Goal: Task Accomplishment & Management: Manage account settings

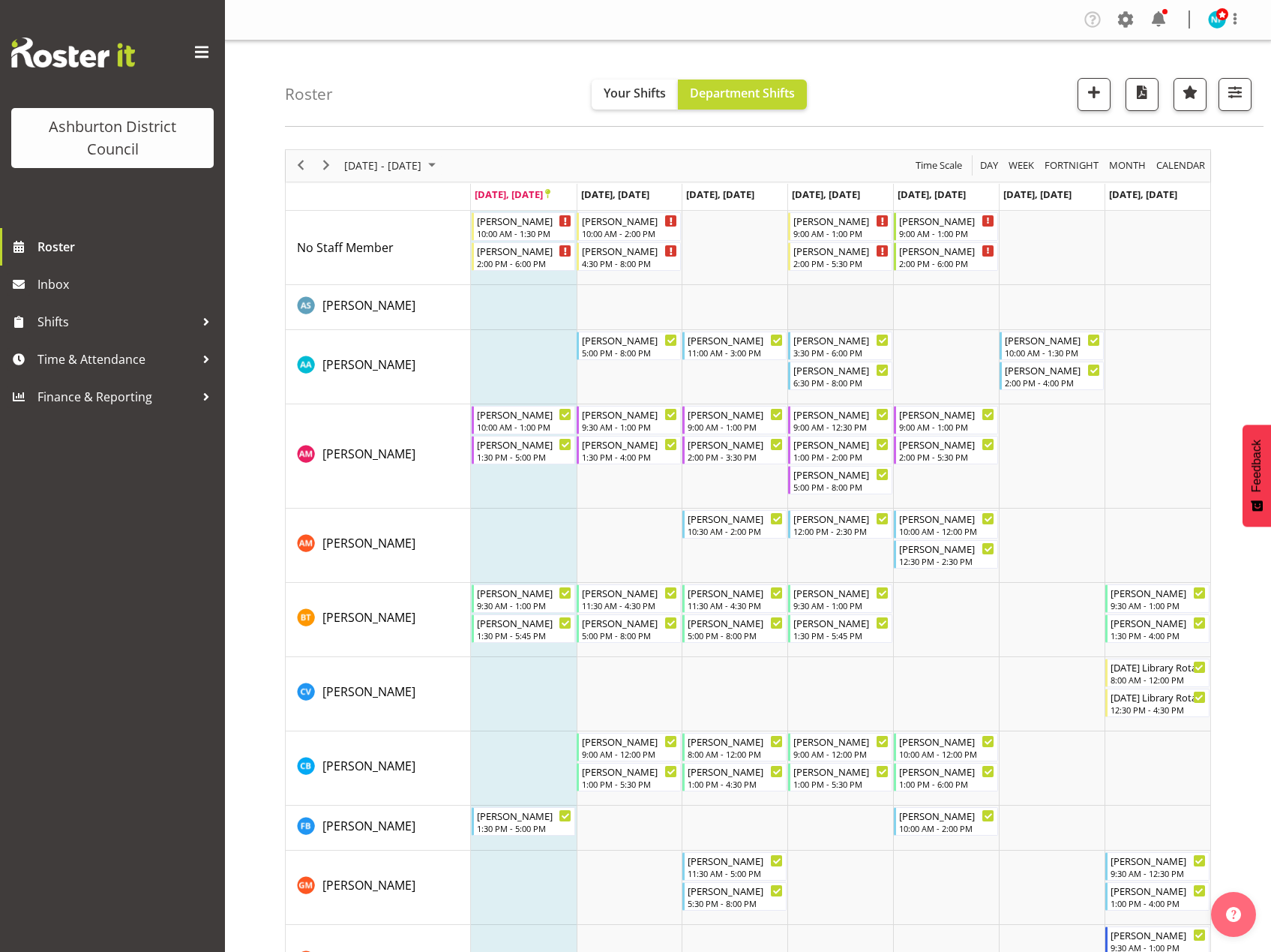
scroll to position [300, 0]
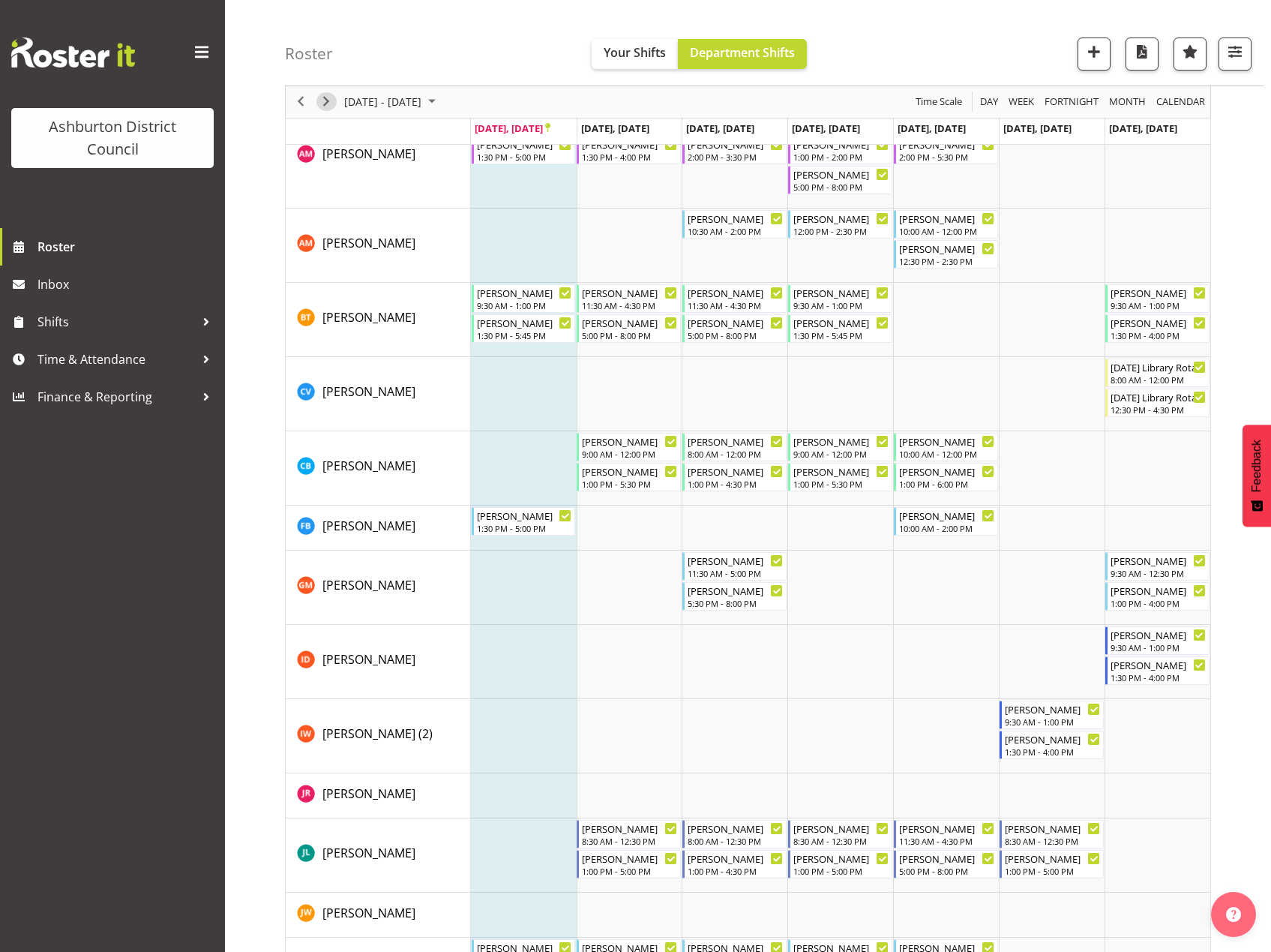
click at [329, 99] on span "Next" at bounding box center [326, 103] width 18 height 19
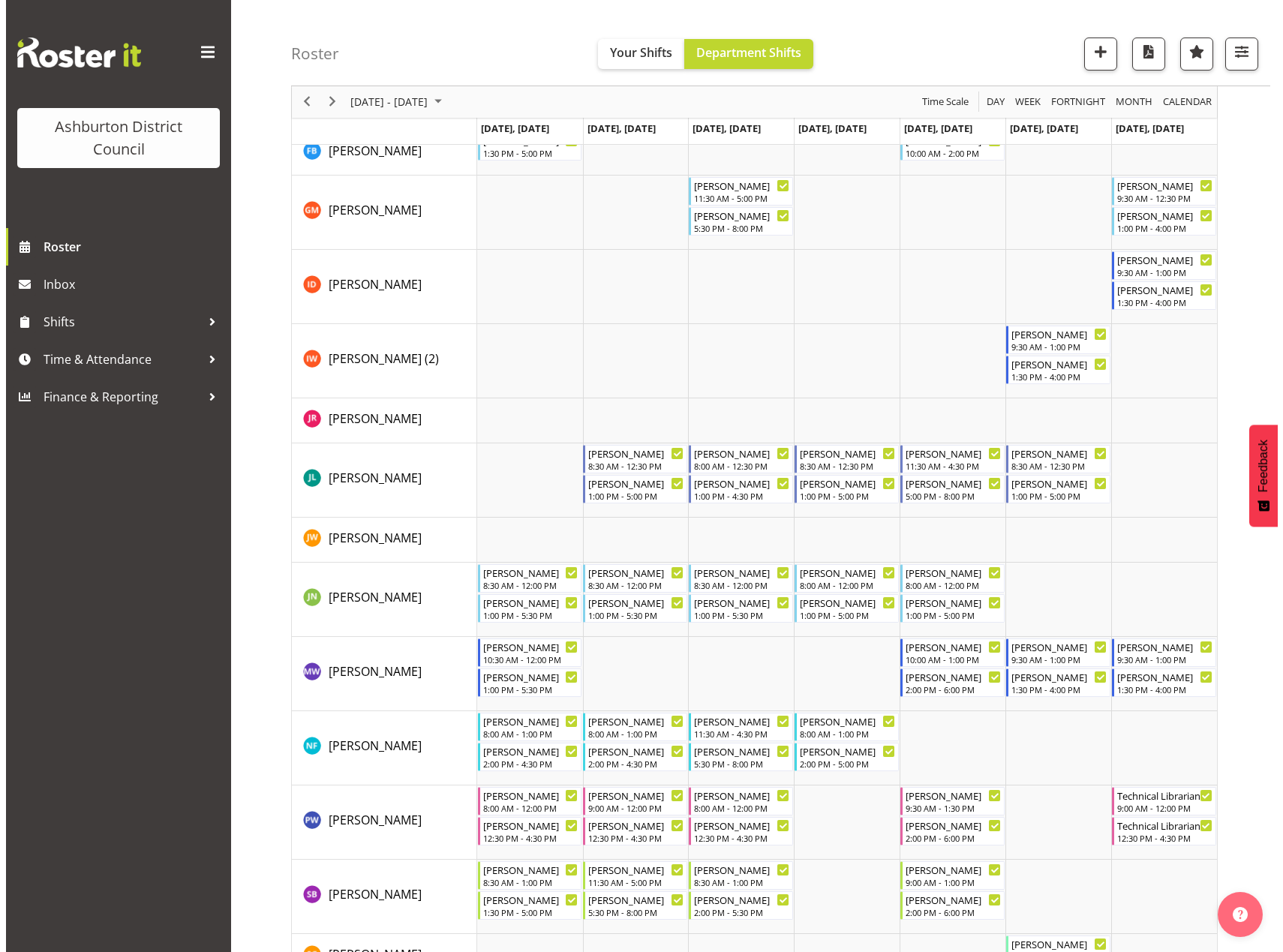
scroll to position [375, 0]
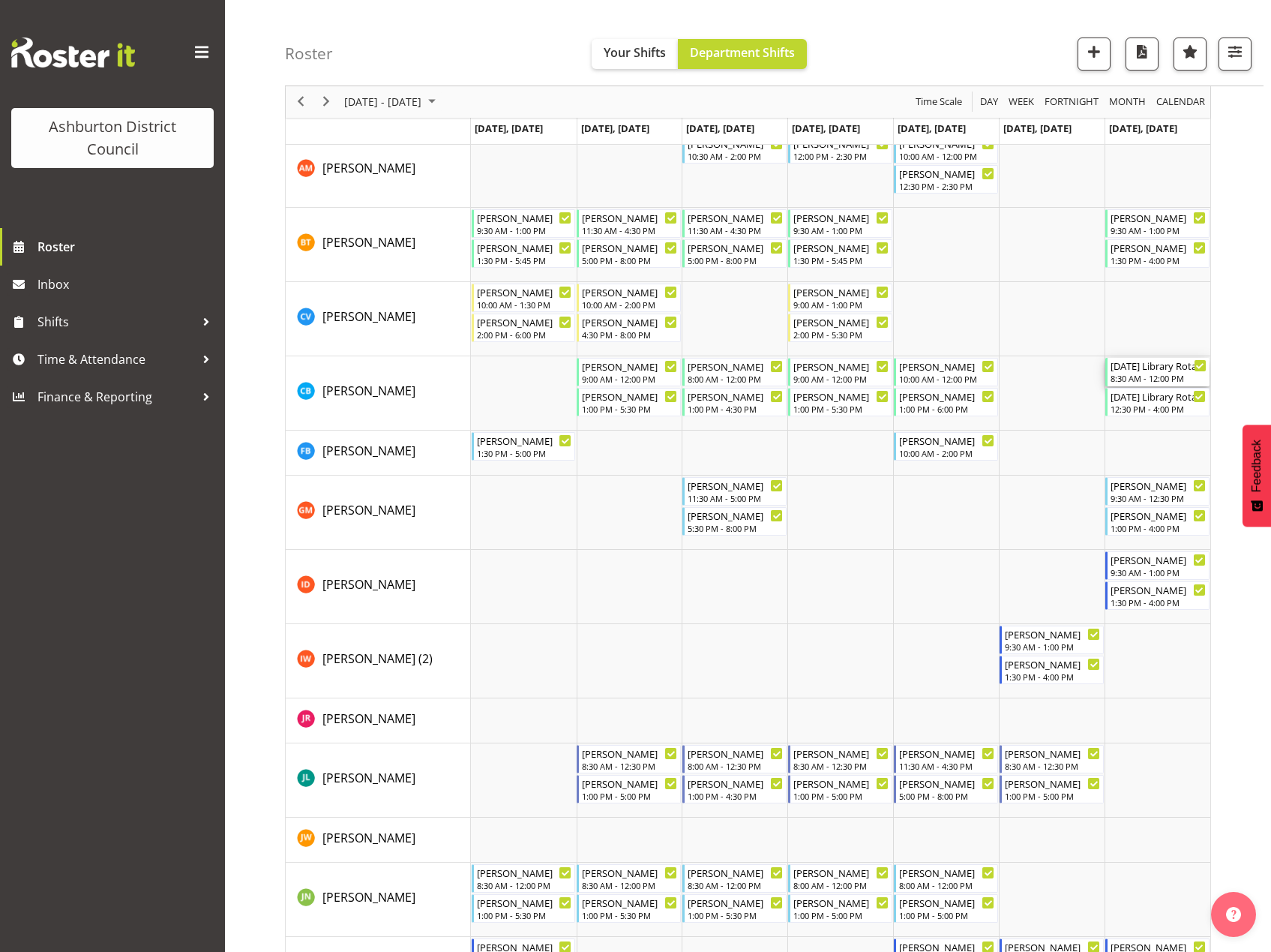
click at [1149, 371] on div "[DATE] Library Rotation" at bounding box center [1158, 365] width 96 height 15
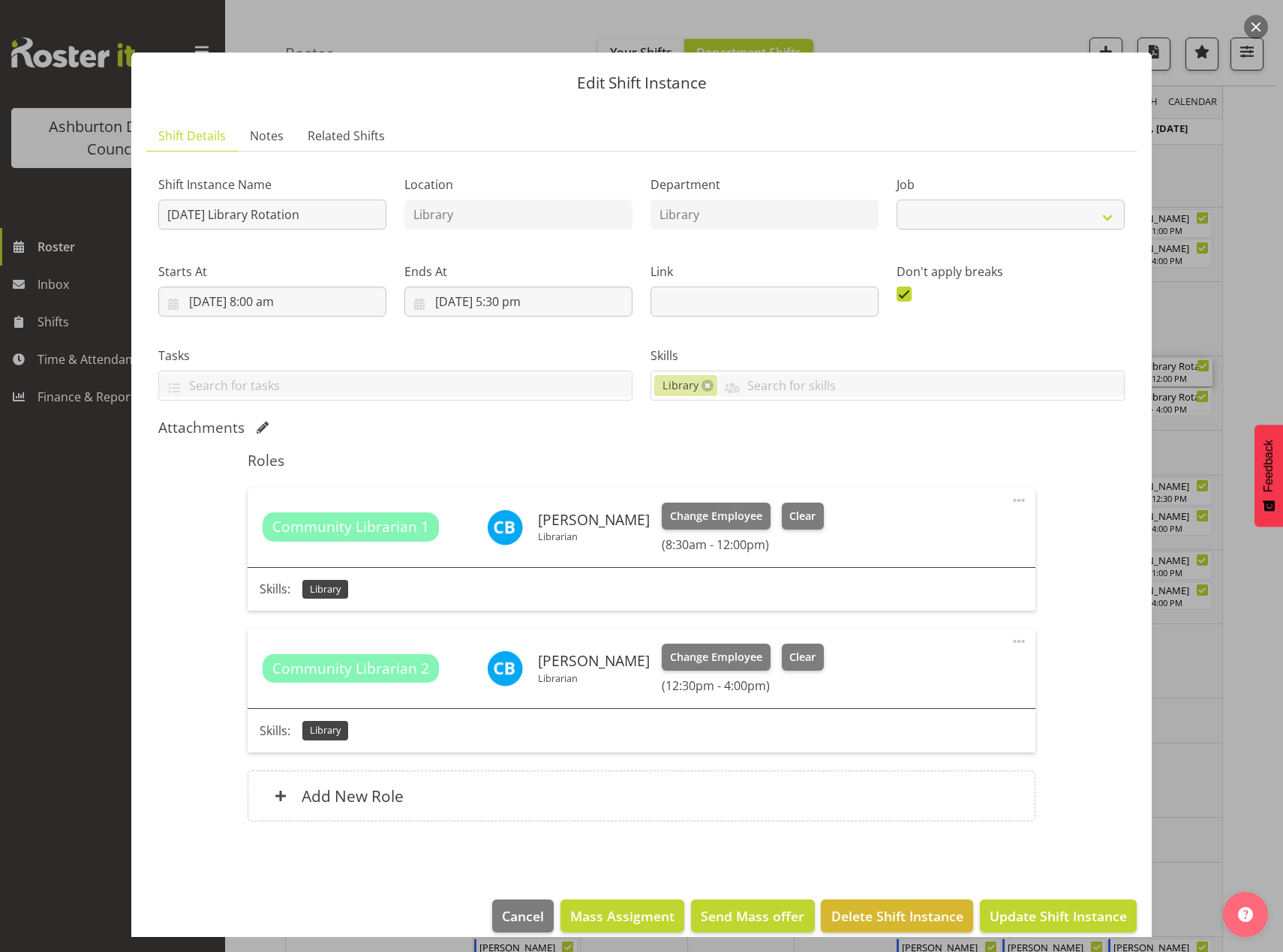
select select "6995"
click at [793, 505] on button "Clear" at bounding box center [803, 516] width 42 height 27
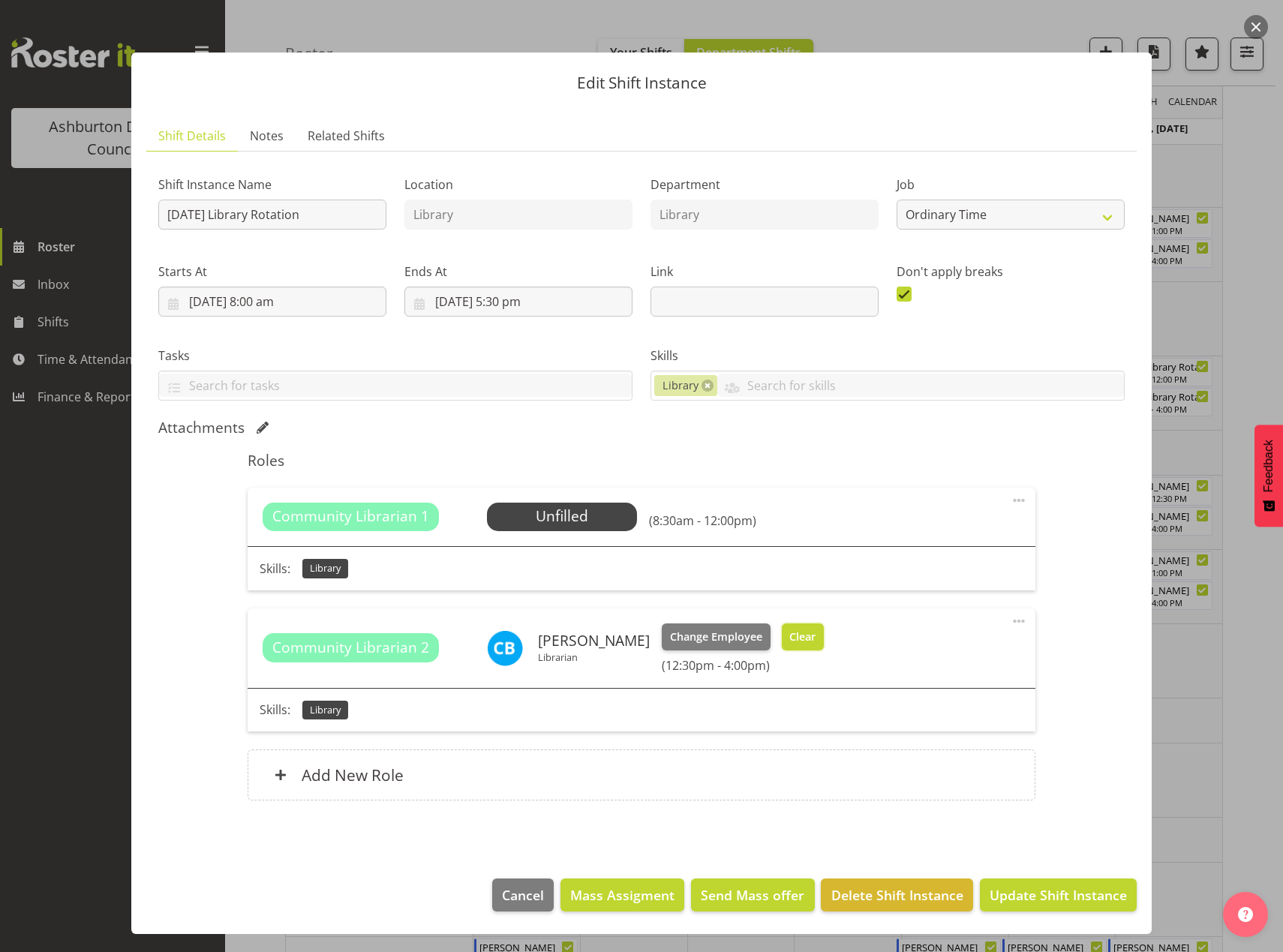
click at [793, 630] on span "Clear" at bounding box center [803, 636] width 26 height 16
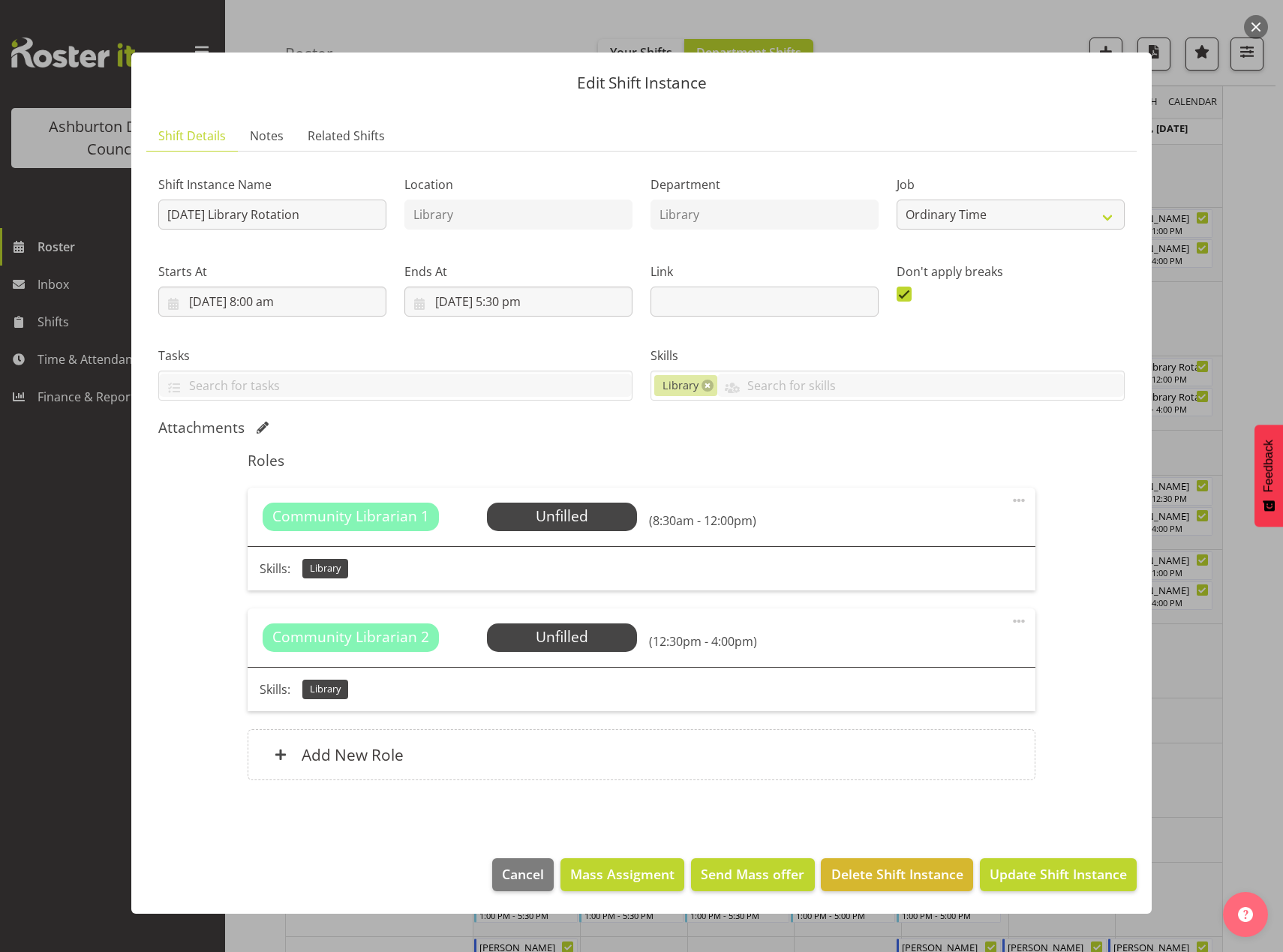
click at [1066, 897] on footer "Cancel Mass Assigment Send Mass offer Delete Shift Instance Update Shift Instan…" at bounding box center [641, 878] width 1020 height 70
click at [1049, 873] on span "Update Shift Instance" at bounding box center [1058, 873] width 137 height 19
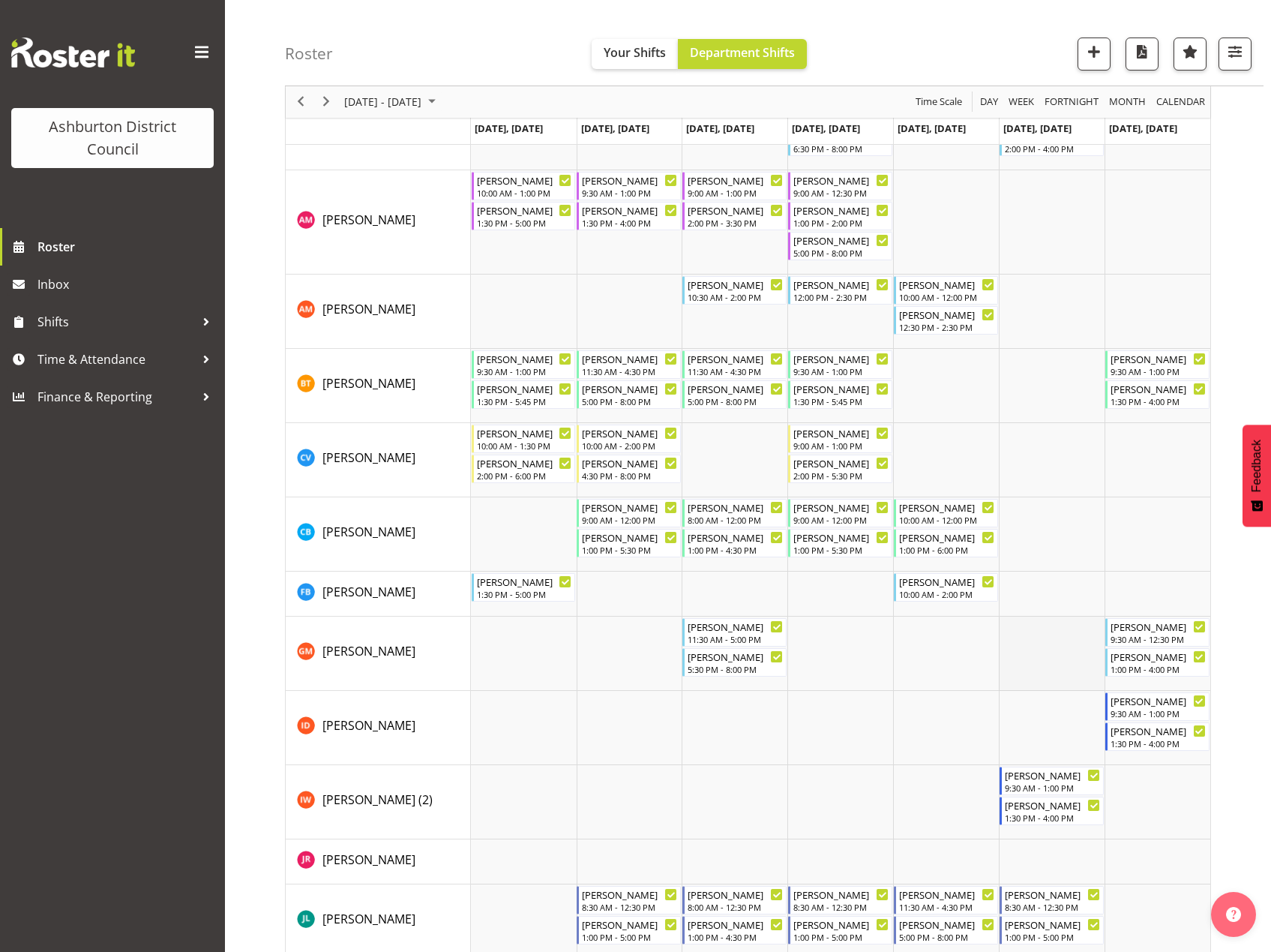
scroll to position [0, 0]
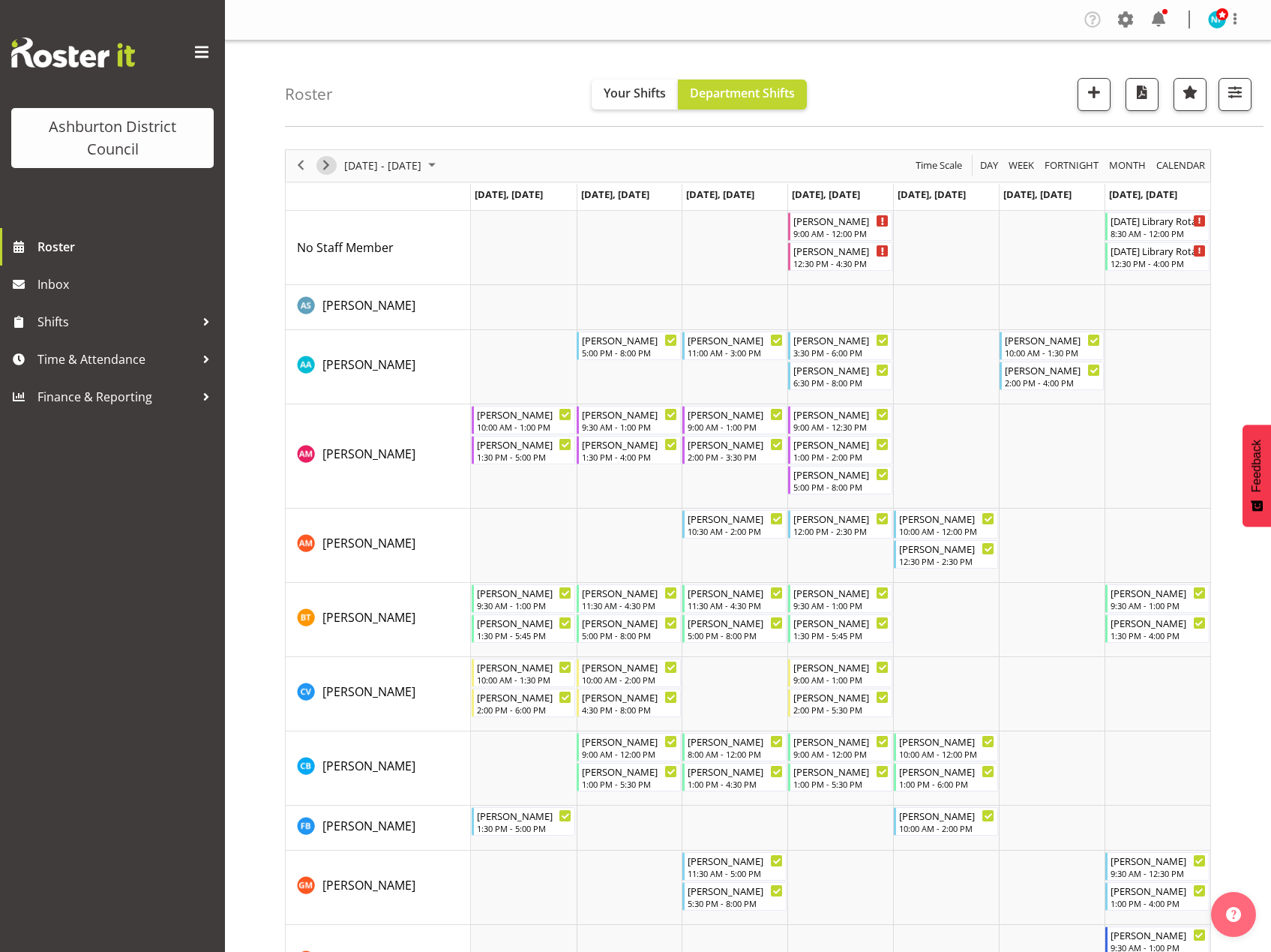
click at [325, 169] on span "Next" at bounding box center [326, 165] width 18 height 19
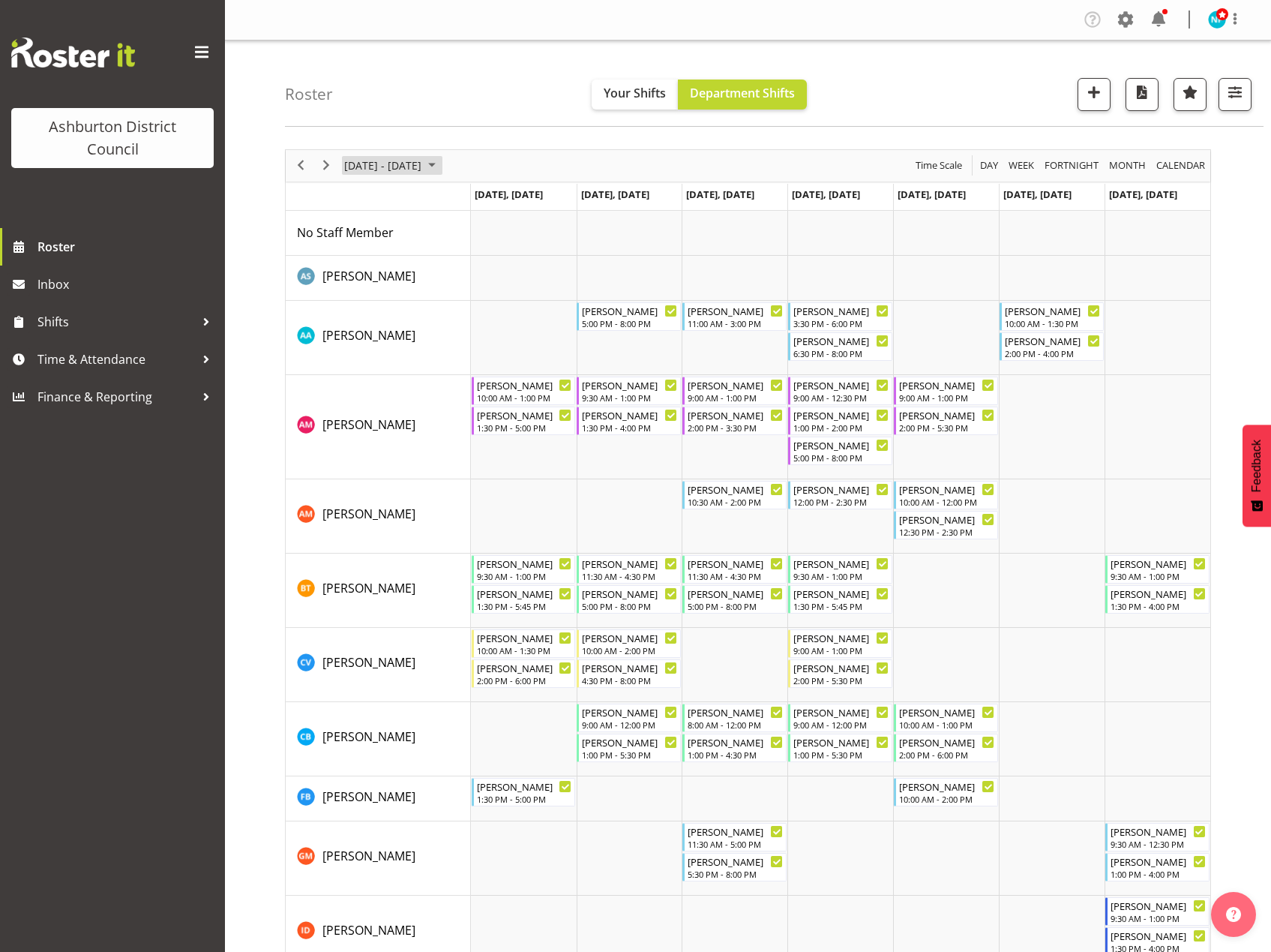
click at [441, 163] on span "October 2025" at bounding box center [432, 165] width 18 height 19
click at [500, 327] on span "26" at bounding box center [503, 331] width 22 height 22
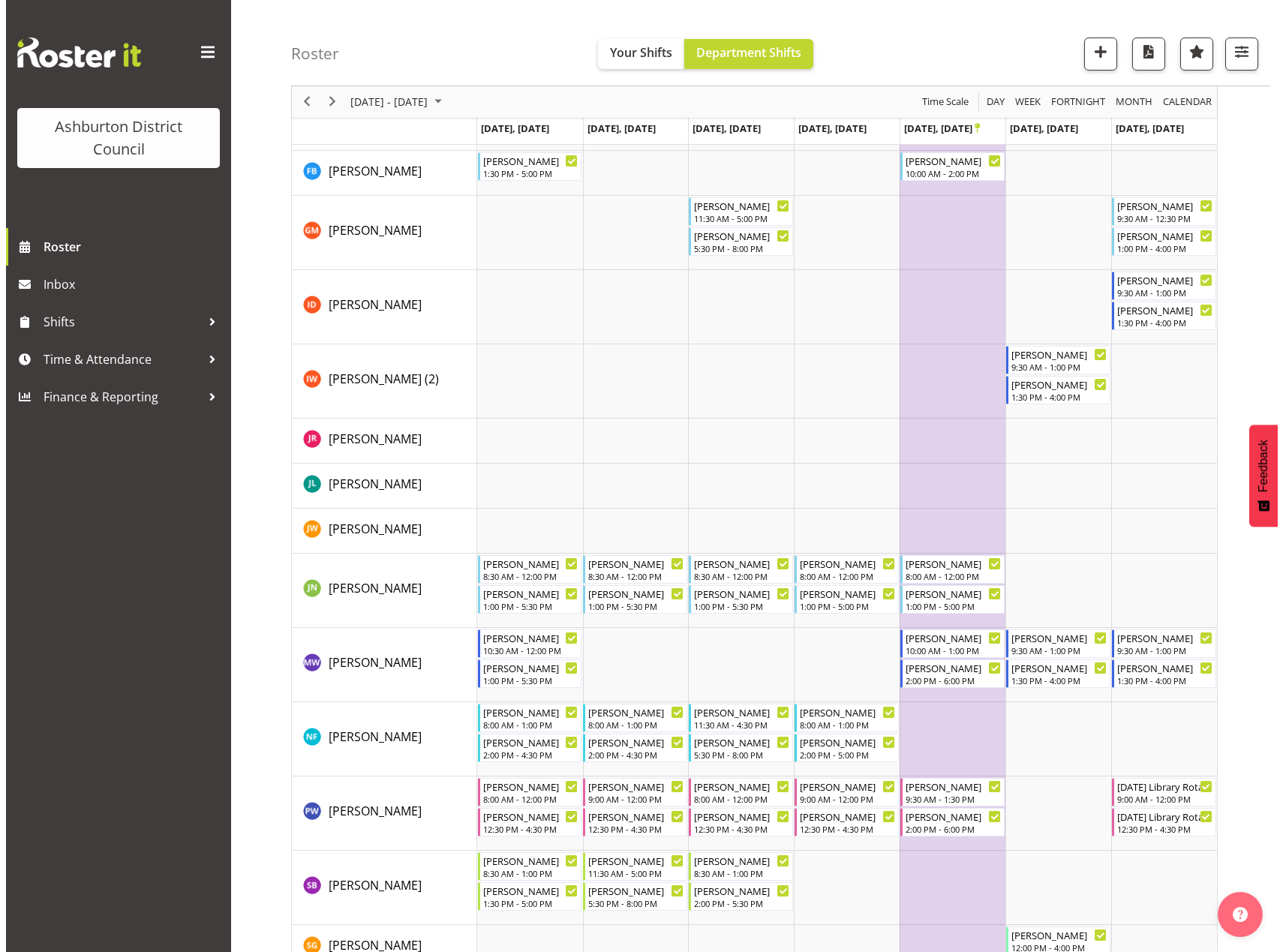
scroll to position [849, 0]
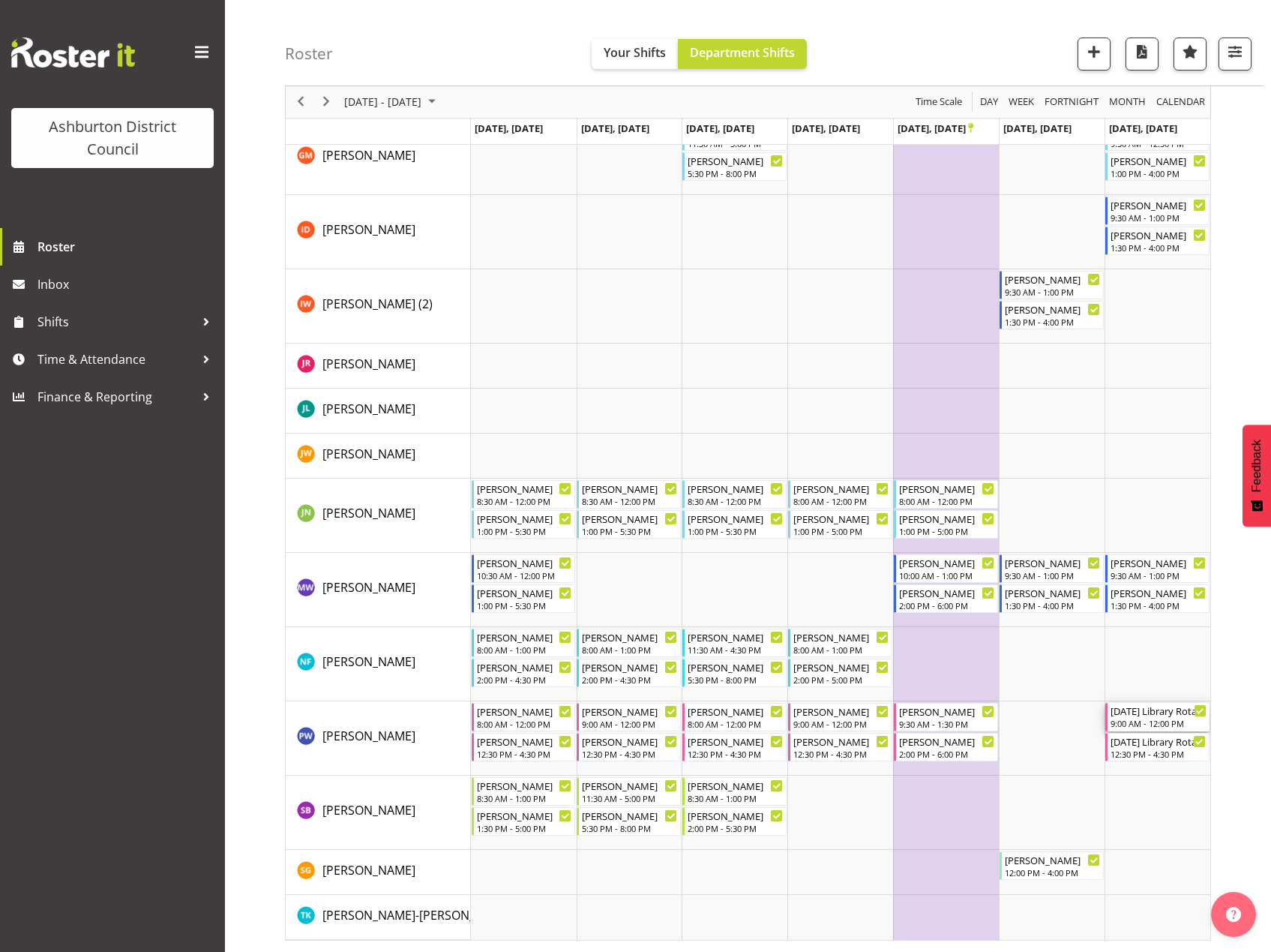
click at [1141, 716] on div "[DATE] Library Rotation" at bounding box center [1158, 710] width 96 height 15
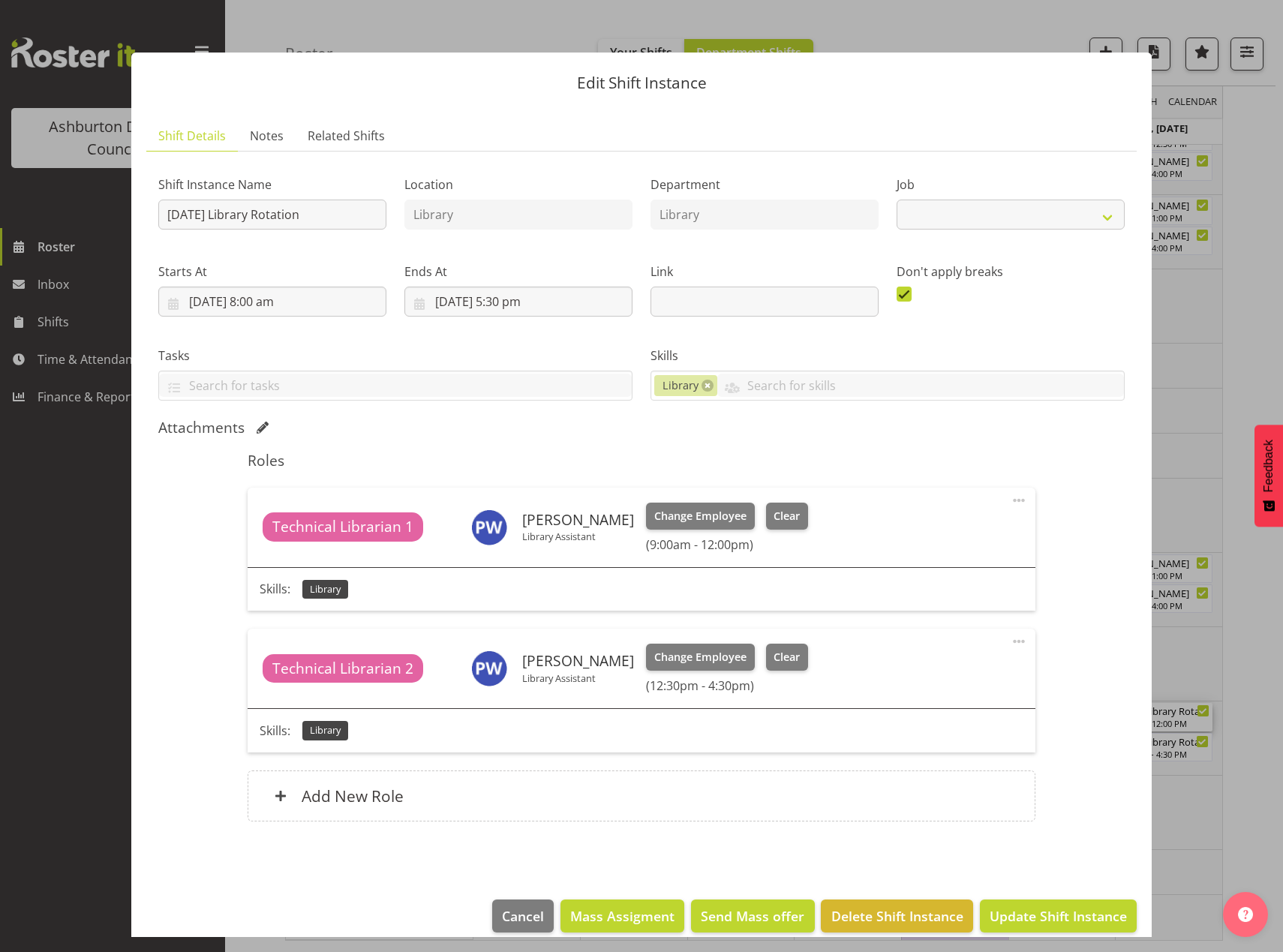
select select "6995"
click at [776, 514] on span "Clear" at bounding box center [786, 516] width 26 height 16
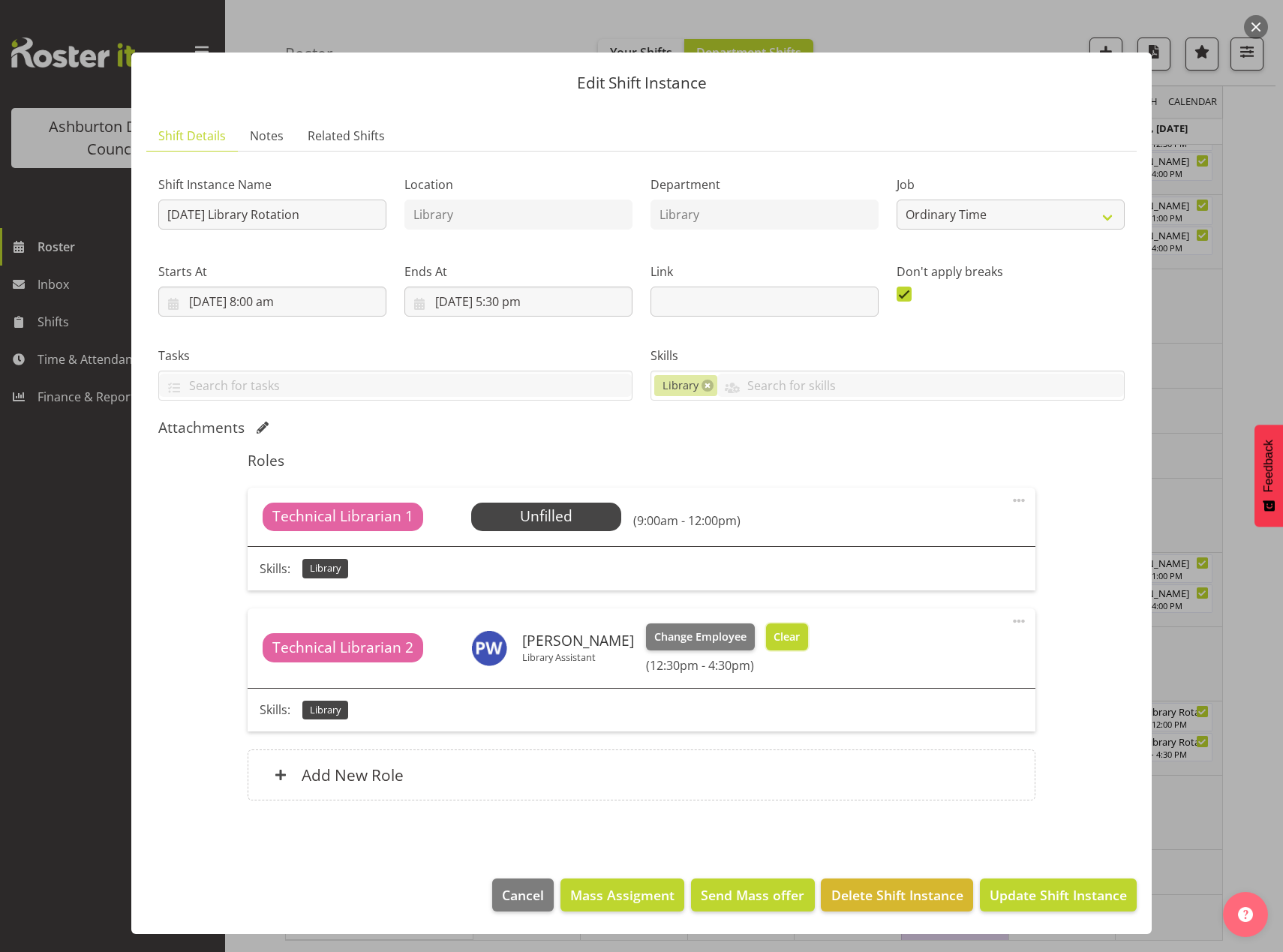
click at [773, 640] on span "Clear" at bounding box center [786, 636] width 26 height 16
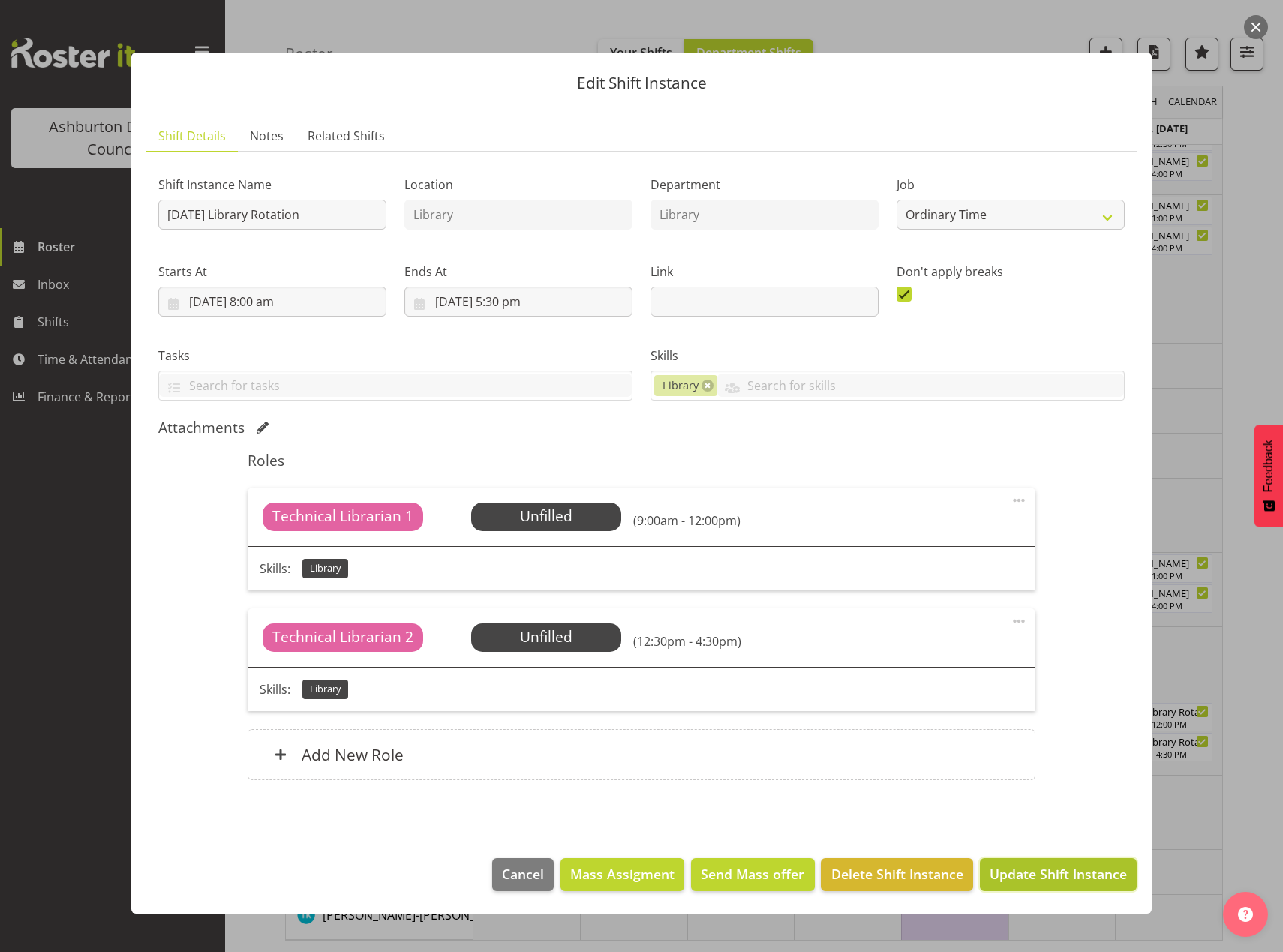
click at [1100, 871] on span "Update Shift Instance" at bounding box center [1058, 873] width 137 height 19
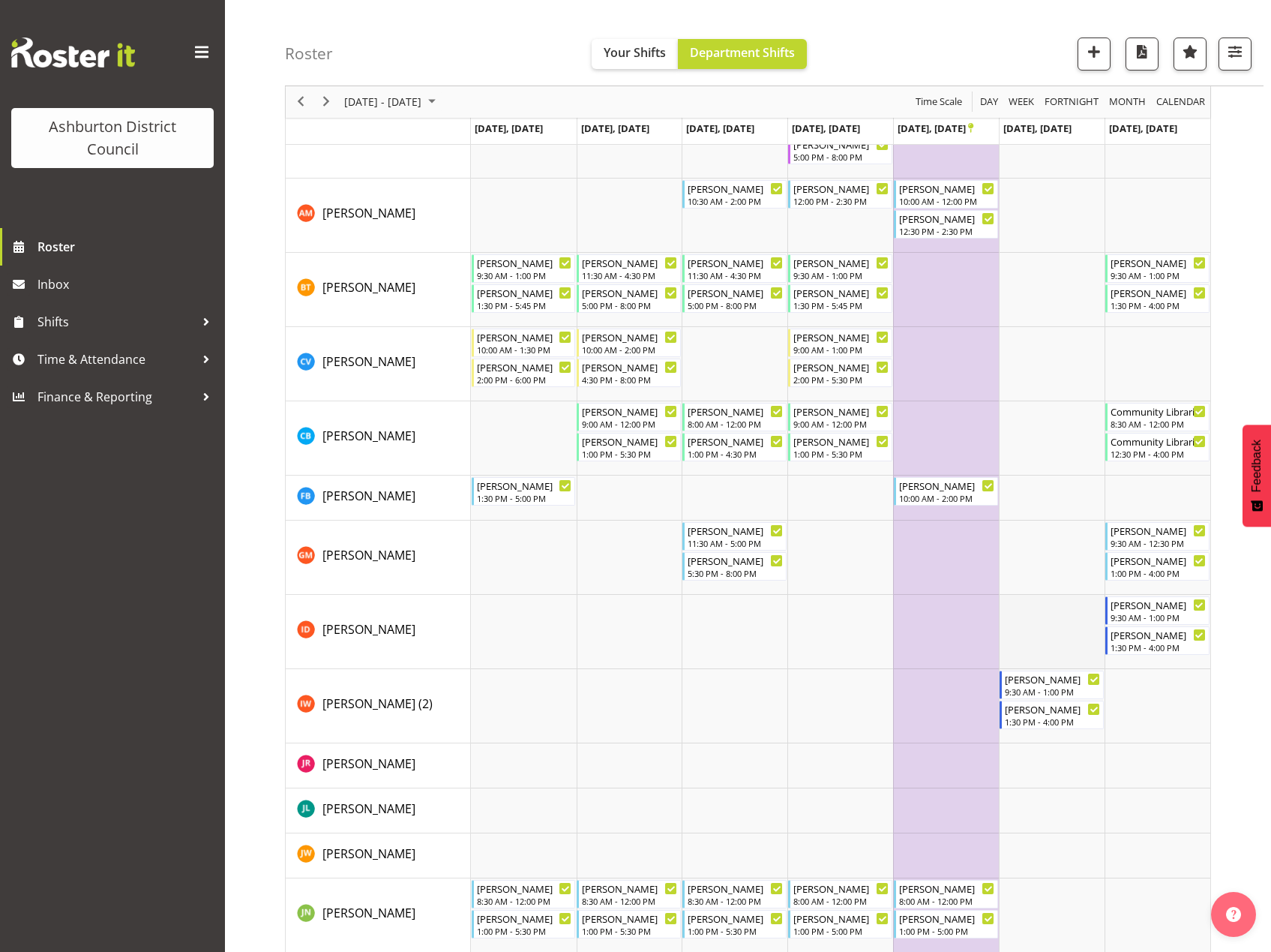
scroll to position [0, 0]
